Goal: Check status

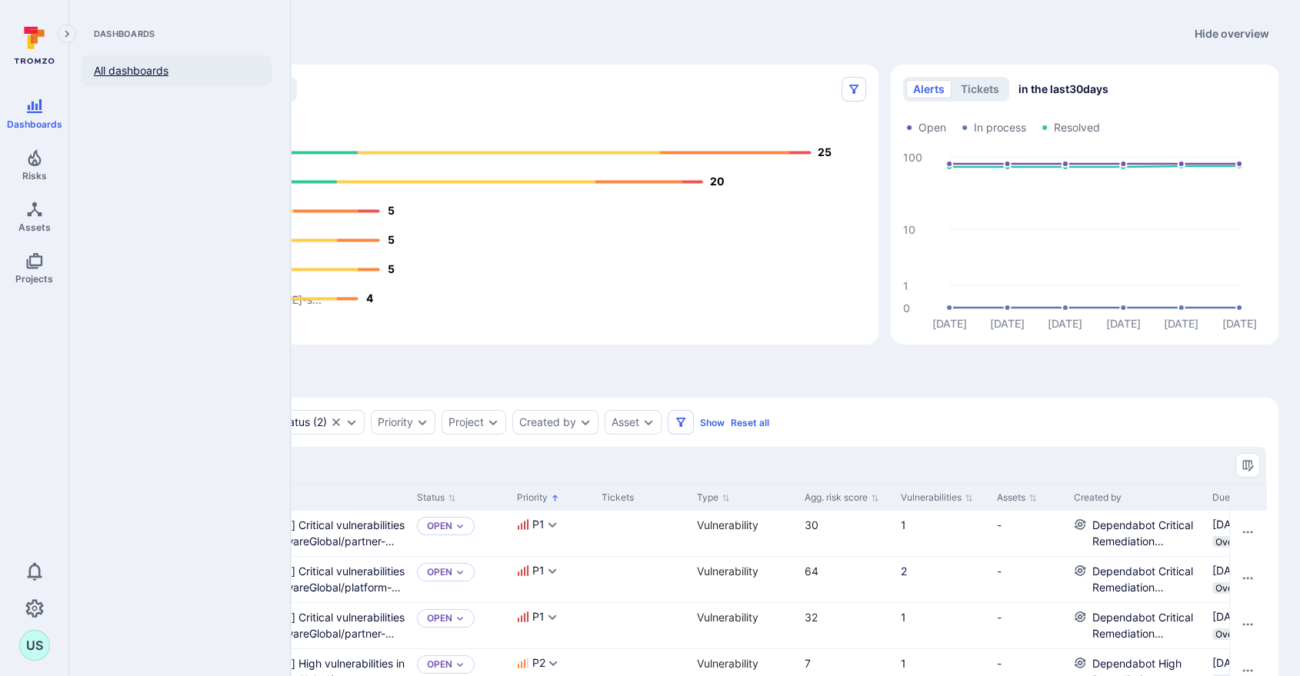
click at [135, 72] on link "All dashboards" at bounding box center [177, 70] width 190 height 31
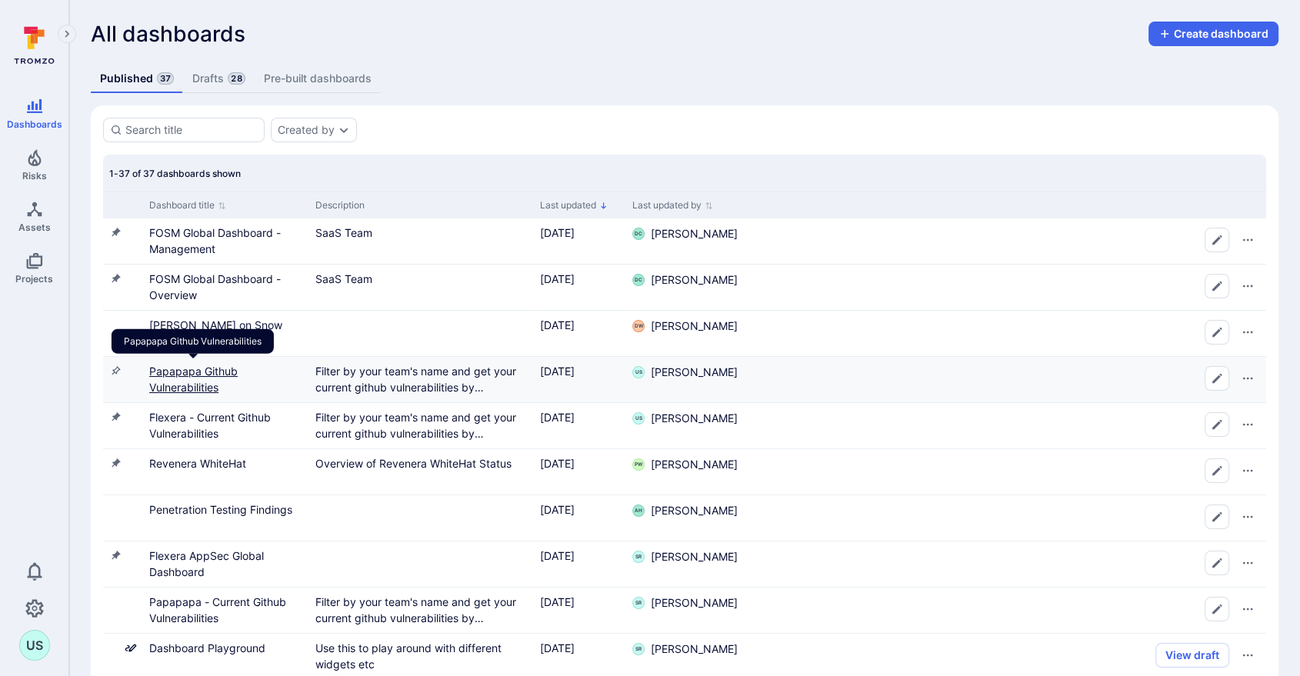
click at [172, 375] on link "Papapapa Github Vulnerabilities" at bounding box center [193, 379] width 88 height 29
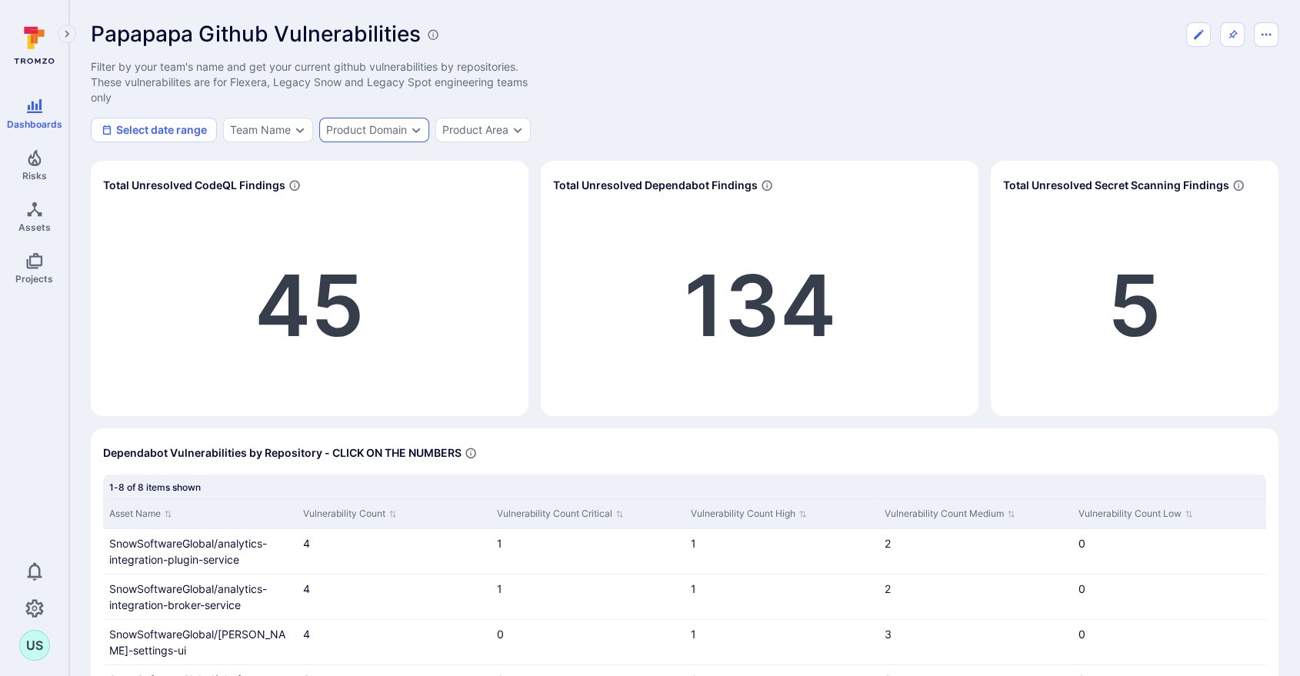
click at [381, 132] on div "Product Domain" at bounding box center [366, 130] width 81 height 12
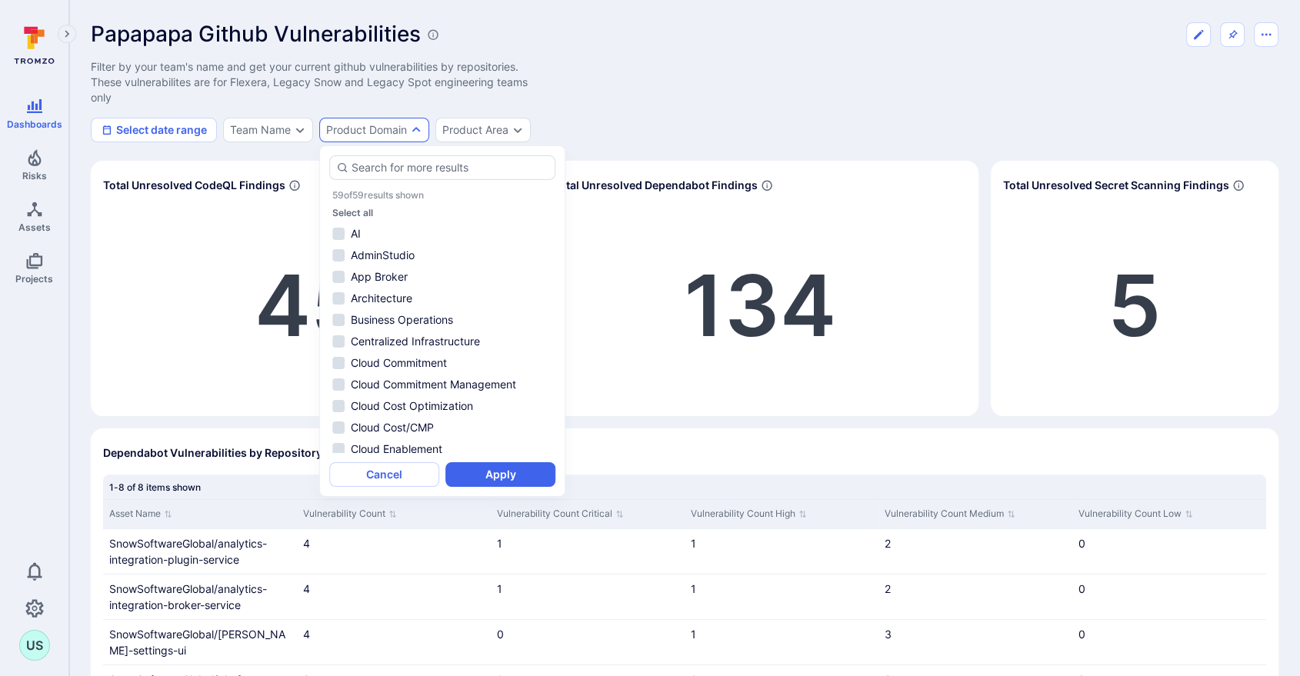
click at [701, 108] on div "Papapapa Github Vulnerabilities Filter by your team's name and get your current…" at bounding box center [685, 82] width 1188 height 121
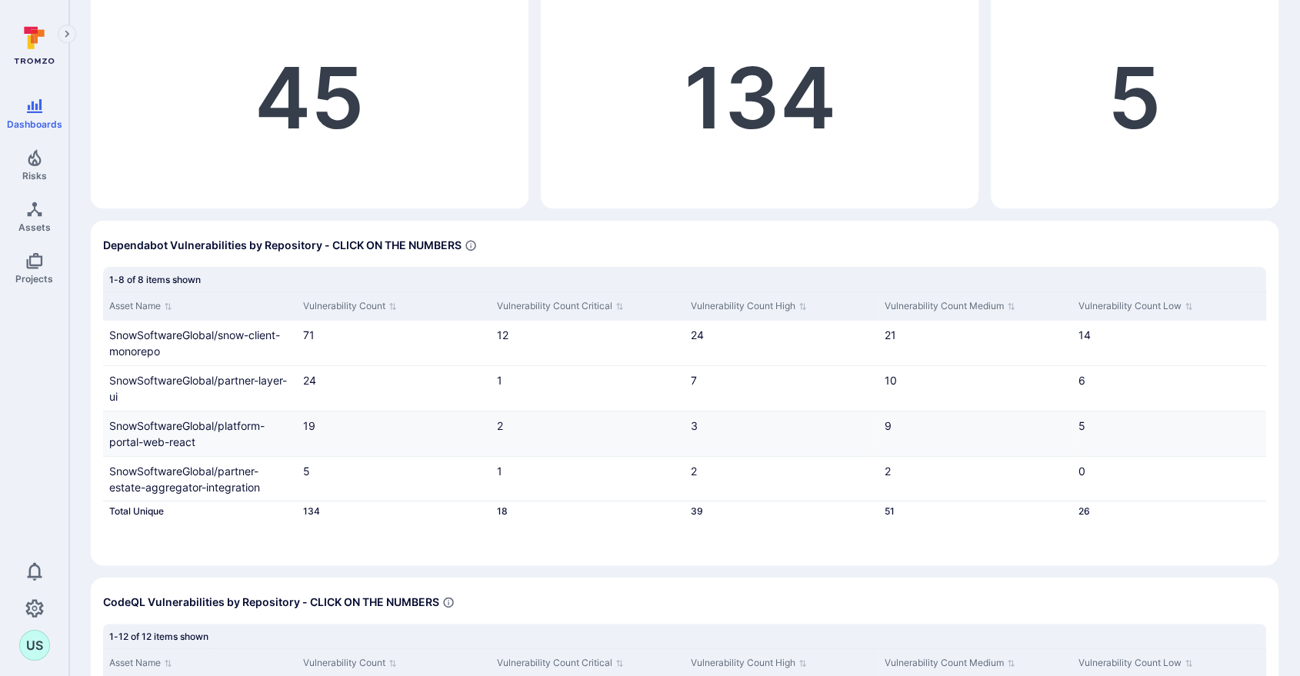
scroll to position [178, 0]
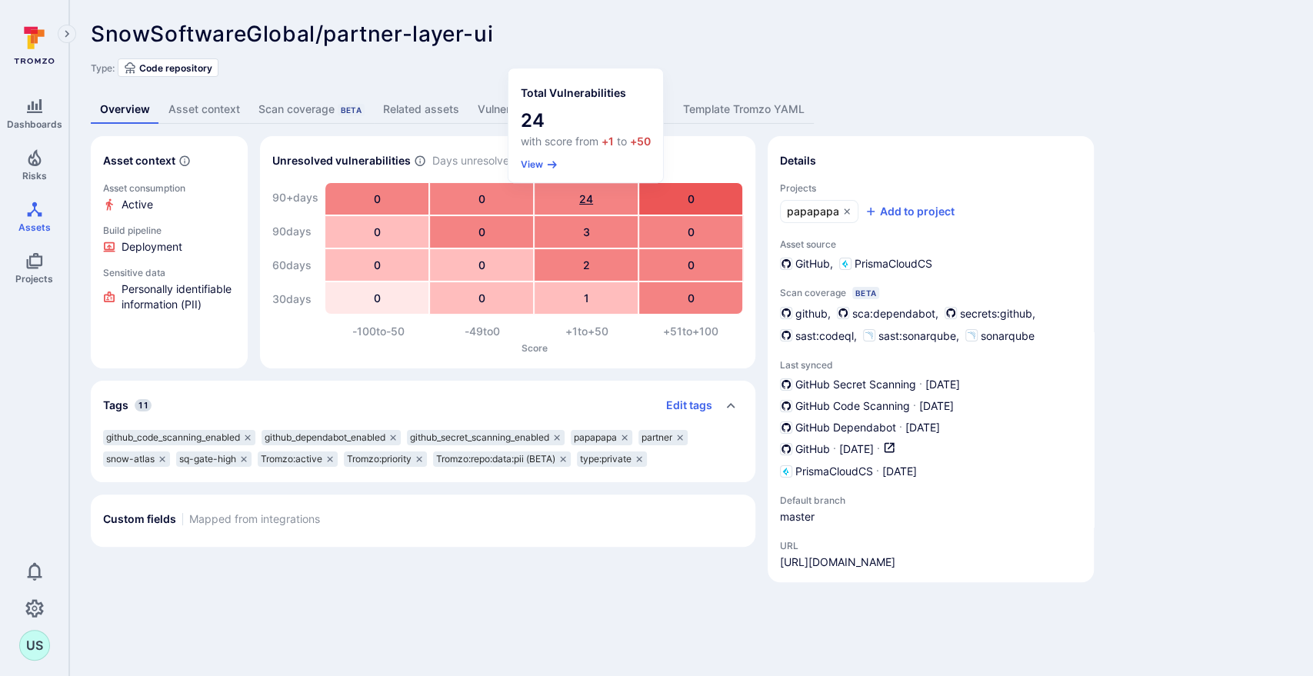
click at [590, 199] on div "24" at bounding box center [586, 199] width 103 height 32
click at [545, 163] on button "View" at bounding box center [540, 164] width 38 height 12
